Goal: Information Seeking & Learning: Find specific fact

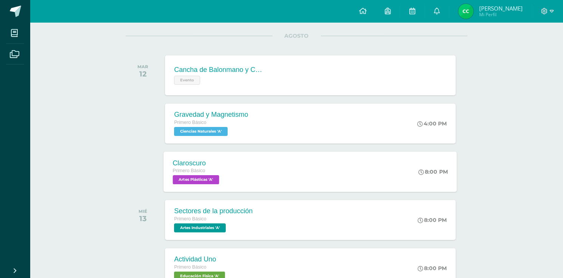
scroll to position [91, 0]
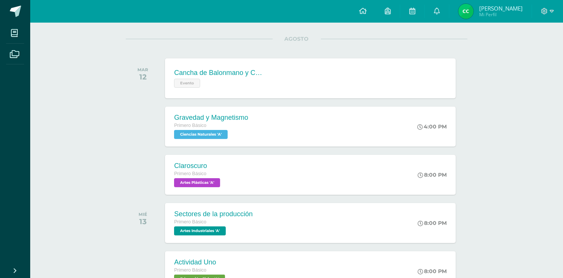
drag, startPoint x: 236, startPoint y: 199, endPoint x: 246, endPoint y: 202, distance: 11.0
click at [251, 206] on div "Sectores de la producción Primero Básico Artes Industriales 'A'" at bounding box center [212, 223] width 97 height 40
click at [0, 0] on div "Trabajo en casa: En una hoja doble oficio elaborar un Lap book de los sectores …" at bounding box center [0, 0] width 0 height 0
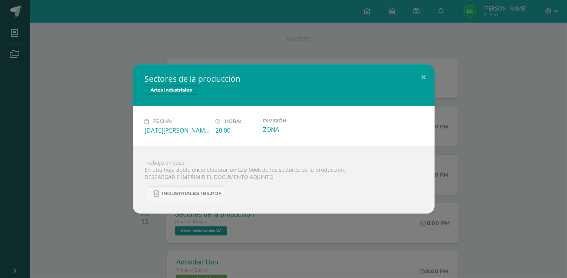
click at [125, 163] on div "Sectores de la producción Artes Industriales Fecha: [DATE][PERSON_NAME] Hora: 2…" at bounding box center [283, 139] width 561 height 149
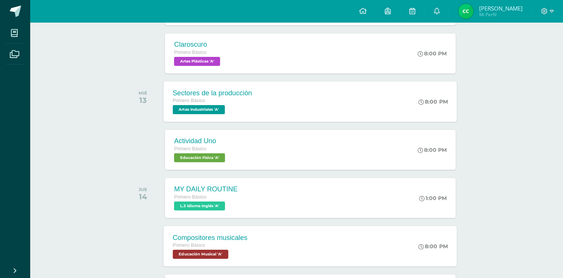
scroll to position [272, 0]
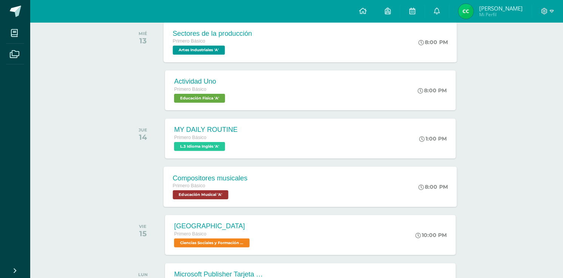
click at [232, 188] on div "Primero Básico" at bounding box center [210, 186] width 75 height 8
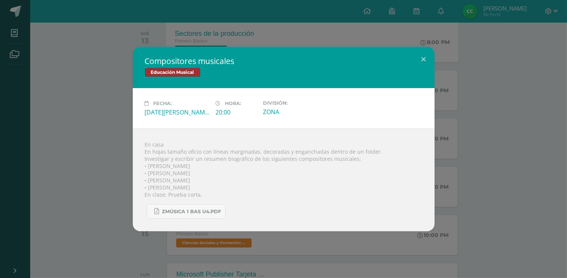
click at [115, 85] on div "Compositores musicales Educación Musical Fecha: [DATE][PERSON_NAME] Hora: 20:00…" at bounding box center [283, 139] width 561 height 185
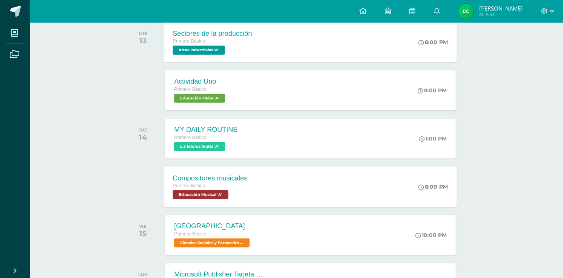
click at [205, 191] on span "Educación Musical 'A'" at bounding box center [200, 195] width 55 height 9
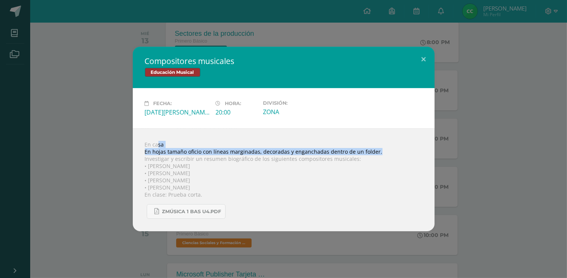
drag, startPoint x: 145, startPoint y: 146, endPoint x: 355, endPoint y: 152, distance: 209.5
click at [377, 152] on div "En casa En hojas tamaño oficio con líneas marginadas, decoradas y enganchadas d…" at bounding box center [284, 180] width 302 height 103
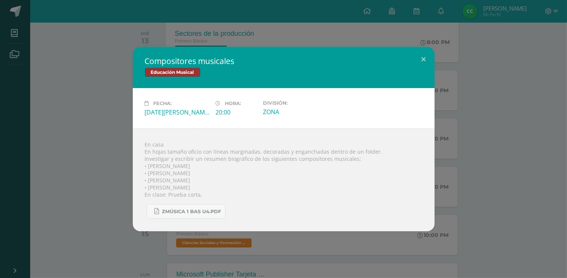
click at [124, 161] on div "Compositores musicales Educación Musical Fecha: [DATE][PERSON_NAME] Hora: 20:00…" at bounding box center [283, 139] width 561 height 185
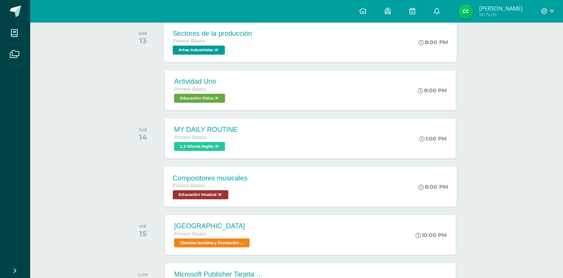
click at [220, 189] on div "Primero Básico" at bounding box center [210, 186] width 75 height 8
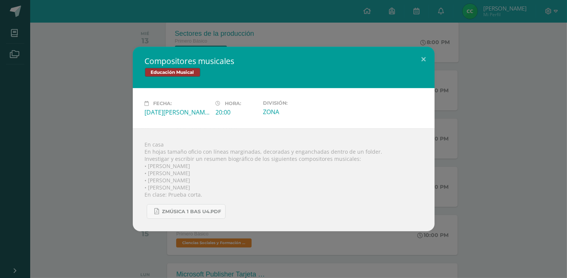
drag, startPoint x: 145, startPoint y: 168, endPoint x: 203, endPoint y: 168, distance: 57.4
click at [203, 168] on div "En casa En hojas tamaño oficio con líneas marginadas, decoradas y enganchadas d…" at bounding box center [284, 180] width 302 height 103
drag, startPoint x: 345, startPoint y: 46, endPoint x: 305, endPoint y: 19, distance: 48.4
click at [345, 46] on div "Compositores musicales Educación Musical Fecha: [DATE][PERSON_NAME] Hora: 20:00…" at bounding box center [283, 139] width 567 height 278
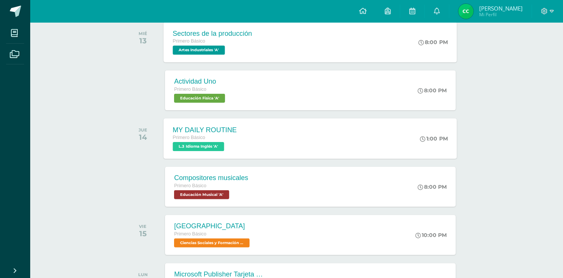
click at [183, 132] on div "MY DAILY ROUTINE" at bounding box center [205, 130] width 64 height 8
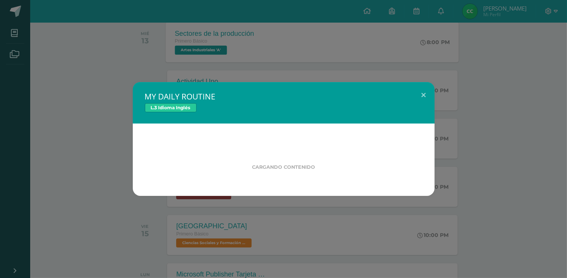
click at [94, 112] on div "MY DAILY ROUTINE L.3 Idioma Inglés Cargando contenido" at bounding box center [283, 139] width 561 height 114
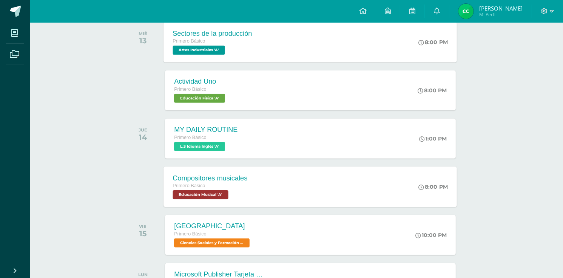
click at [255, 187] on div "Compositores musicales Primero Básico Educación Musical 'A'" at bounding box center [210, 187] width 93 height 40
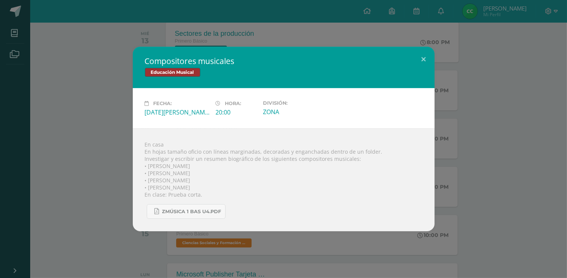
drag, startPoint x: 147, startPoint y: 166, endPoint x: 205, endPoint y: 163, distance: 57.8
click at [205, 163] on div "En casa En hojas tamaño oficio con líneas marginadas, decoradas y enganchadas d…" at bounding box center [284, 180] width 302 height 103
copy div "[PERSON_NAME]"
click at [150, 165] on div "En casa En hojas tamaño oficio con líneas marginadas, decoradas y enganchadas d…" at bounding box center [284, 180] width 302 height 103
drag, startPoint x: 145, startPoint y: 196, endPoint x: 213, endPoint y: 191, distance: 68.9
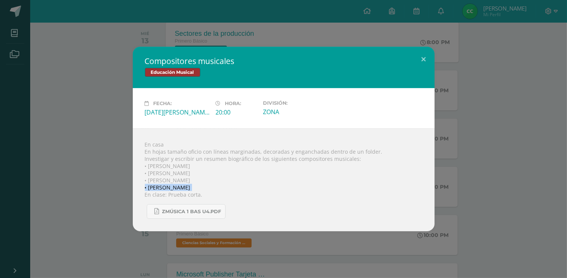
click at [213, 191] on div "En casa En hojas tamaño oficio con líneas marginadas, decoradas y enganchadas d…" at bounding box center [284, 180] width 302 height 103
click at [201, 194] on div "En casa En hojas tamaño oficio con líneas marginadas, decoradas y enganchadas d…" at bounding box center [284, 180] width 302 height 103
drag, startPoint x: 190, startPoint y: 195, endPoint x: 224, endPoint y: 193, distance: 34.0
click at [224, 193] on div "En casa En hojas tamaño oficio con líneas marginadas, decoradas y enganchadas d…" at bounding box center [284, 180] width 302 height 103
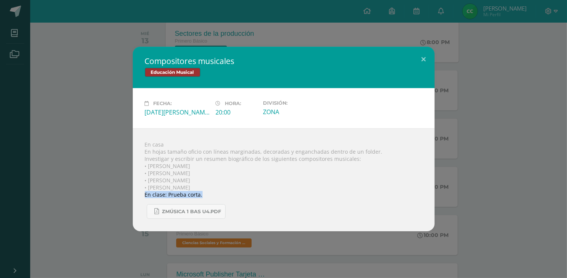
drag, startPoint x: 200, startPoint y: 195, endPoint x: 145, endPoint y: 198, distance: 55.6
click at [145, 198] on div "En casa En hojas tamaño oficio con líneas marginadas, decoradas y enganchadas d…" at bounding box center [284, 180] width 302 height 103
click at [146, 193] on div "En casa En hojas tamaño oficio con líneas marginadas, decoradas y enganchadas d…" at bounding box center [284, 180] width 302 height 103
click at [148, 195] on div "En casa En hojas tamaño oficio con líneas marginadas, decoradas y enganchadas d…" at bounding box center [284, 180] width 302 height 103
click at [187, 195] on div "En casa En hojas tamaño oficio con líneas marginadas, decoradas y enganchadas d…" at bounding box center [284, 180] width 302 height 103
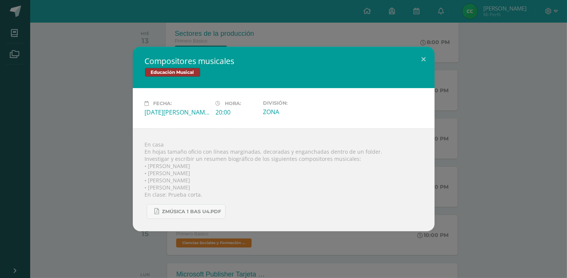
drag, startPoint x: 202, startPoint y: 195, endPoint x: 142, endPoint y: 197, distance: 60.4
click at [141, 200] on div "En casa En hojas tamaño oficio con líneas marginadas, decoradas y enganchadas d…" at bounding box center [284, 180] width 302 height 103
click at [145, 197] on div "En casa En hojas tamaño oficio con líneas marginadas, decoradas y enganchadas d…" at bounding box center [284, 180] width 302 height 103
drag, startPoint x: 145, startPoint y: 196, endPoint x: 211, endPoint y: 196, distance: 66.0
click at [211, 196] on div "En casa En hojas tamaño oficio con líneas marginadas, decoradas y enganchadas d…" at bounding box center [284, 180] width 302 height 103
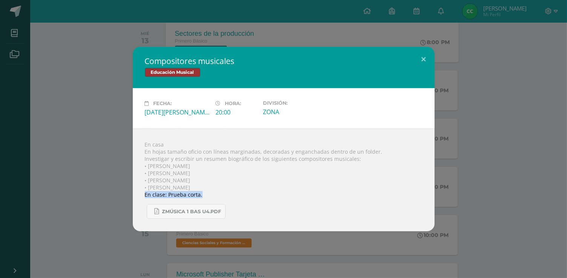
click at [345, 195] on div "En casa En hojas tamaño oficio con líneas marginadas, decoradas y enganchadas d…" at bounding box center [284, 180] width 302 height 103
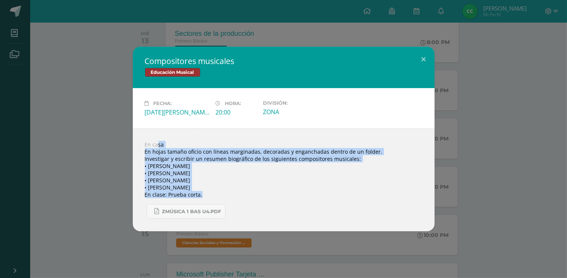
drag, startPoint x: 145, startPoint y: 144, endPoint x: 405, endPoint y: 193, distance: 264.6
click at [405, 193] on div "En casa En hojas tamaño oficio con líneas marginadas, decoradas y enganchadas d…" at bounding box center [284, 180] width 302 height 103
click at [422, 60] on button at bounding box center [424, 60] width 22 height 26
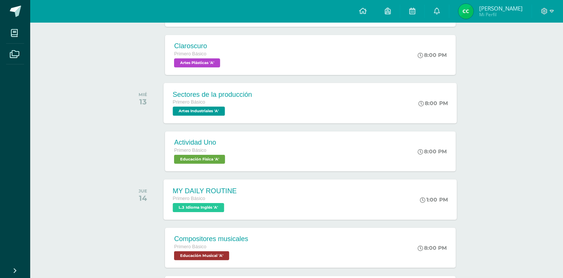
scroll to position [211, 0]
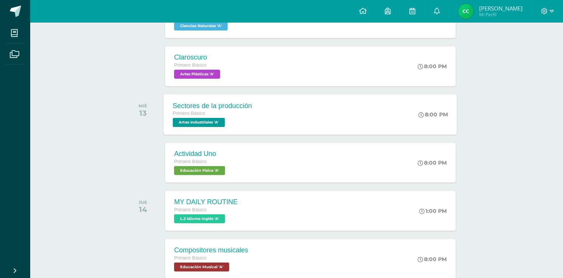
scroll to position [121, 0]
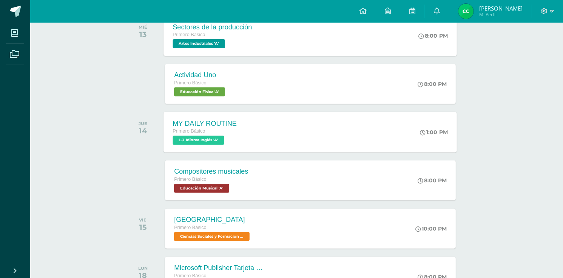
scroll to position [242, 0]
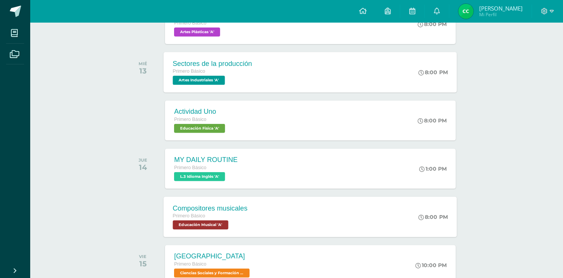
click at [333, 225] on div "Compositores musicales Primero Básico Educación Musical 'A' 8:00 PM Compositore…" at bounding box center [310, 217] width 293 height 40
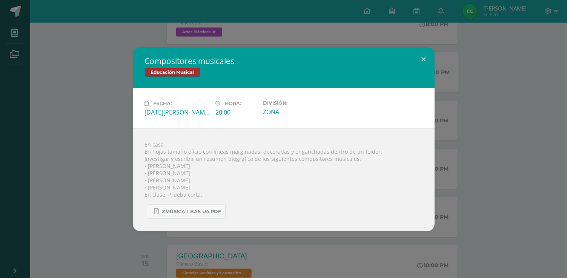
drag, startPoint x: 148, startPoint y: 175, endPoint x: 191, endPoint y: 174, distance: 42.3
click at [191, 174] on div "En casa En hojas tamaño oficio con líneas marginadas, decoradas y enganchadas d…" at bounding box center [284, 180] width 302 height 103
copy div "[PERSON_NAME]"
click at [49, 74] on div "Compositores musicales Educación Musical Fecha: [DATE][PERSON_NAME] Hora: 20:00…" at bounding box center [283, 139] width 561 height 185
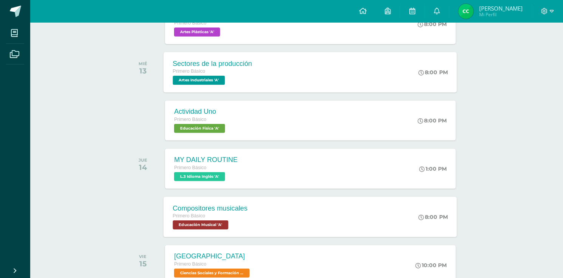
click at [257, 221] on div "Compositores musicales Primero Básico Educación Musical 'A' 8:00 PM Compositore…" at bounding box center [310, 217] width 293 height 40
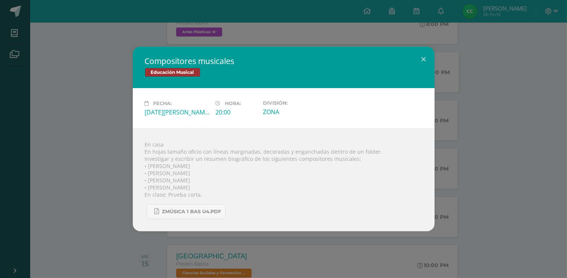
drag, startPoint x: 148, startPoint y: 180, endPoint x: 193, endPoint y: 180, distance: 45.7
click at [193, 180] on div "En casa En hojas tamaño oficio con líneas marginadas, decoradas y enganchadas d…" at bounding box center [284, 180] width 302 height 103
copy div "[PERSON_NAME]"
click at [195, 180] on div "En casa En hojas tamaño oficio con líneas marginadas, decoradas y enganchadas d…" at bounding box center [284, 180] width 302 height 103
drag, startPoint x: 146, startPoint y: 181, endPoint x: 204, endPoint y: 184, distance: 57.8
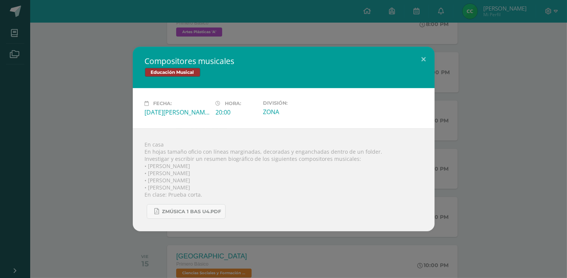
click at [204, 184] on div "En casa En hojas tamaño oficio con líneas marginadas, decoradas y enganchadas d…" at bounding box center [284, 180] width 302 height 103
copy div "[PERSON_NAME]"
click at [99, 143] on div "Compositores musicales Educación Musical Fecha: [DATE][PERSON_NAME] Hora: 20:00…" at bounding box center [283, 139] width 561 height 185
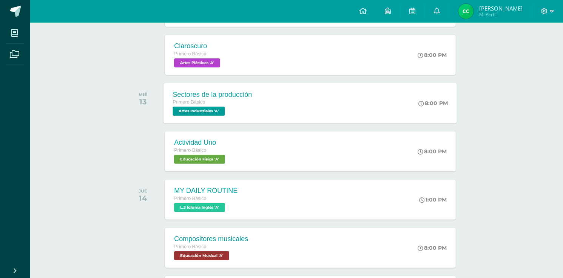
scroll to position [0, 0]
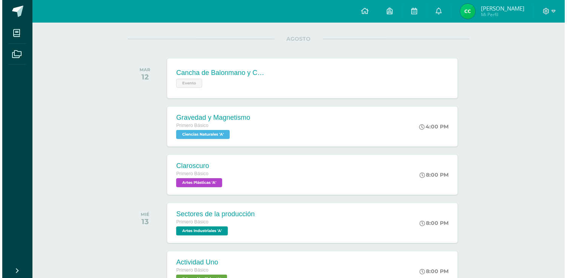
scroll to position [272, 0]
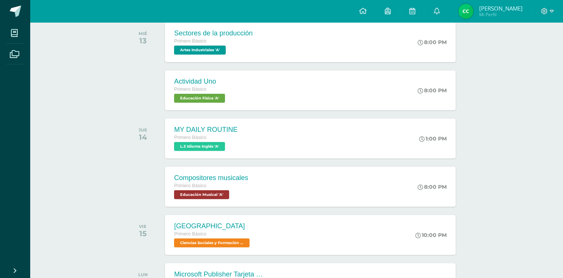
click at [239, 175] on div "Compositores musicales" at bounding box center [210, 178] width 75 height 8
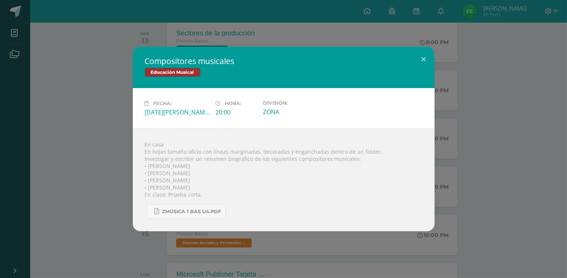
drag, startPoint x: 147, startPoint y: 188, endPoint x: 204, endPoint y: 190, distance: 56.6
click at [204, 190] on div "En casa En hojas tamaño oficio con líneas marginadas, decoradas y enganchadas d…" at bounding box center [284, 180] width 302 height 103
drag, startPoint x: 199, startPoint y: 191, endPoint x: 186, endPoint y: 188, distance: 12.9
click at [199, 191] on div "En casa En hojas tamaño oficio con líneas marginadas, decoradas y enganchadas d…" at bounding box center [284, 180] width 302 height 103
drag, startPoint x: 182, startPoint y: 187, endPoint x: 146, endPoint y: 187, distance: 35.5
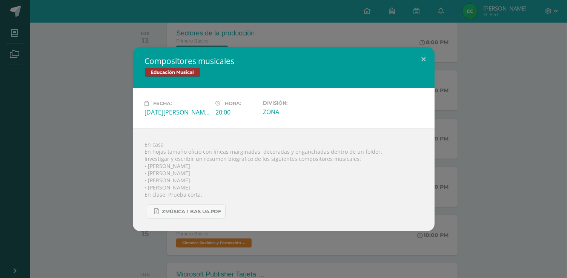
click at [146, 187] on div "En casa En hojas tamaño oficio con líneas marginadas, decoradas y enganchadas d…" at bounding box center [284, 180] width 302 height 103
copy div "[PERSON_NAME]"
click at [424, 53] on button at bounding box center [424, 60] width 22 height 26
